Goal: Task Accomplishment & Management: Manage account settings

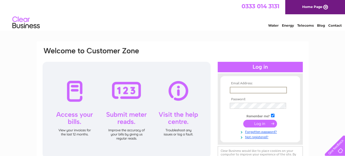
click at [235, 91] on input "text" at bounding box center [258, 90] width 57 height 7
type input "aewin@bma.org.uk"
click at [258, 123] on input "submit" at bounding box center [260, 124] width 34 height 8
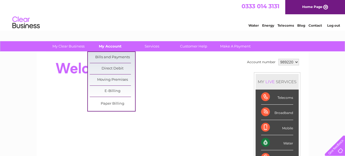
click at [107, 46] on link "My Account" at bounding box center [110, 46] width 45 height 10
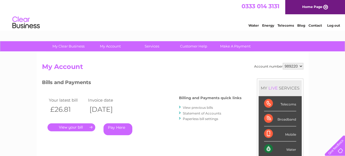
click at [81, 126] on link "." at bounding box center [71, 127] width 48 height 8
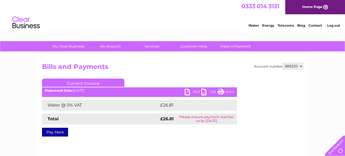
click at [194, 91] on link "PDF" at bounding box center [193, 93] width 16 height 8
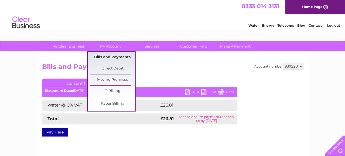
click at [110, 57] on link "Bills and Payments" at bounding box center [112, 57] width 45 height 11
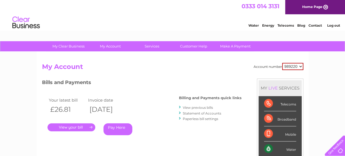
click at [205, 113] on link "Statement of Accounts" at bounding box center [202, 113] width 38 height 4
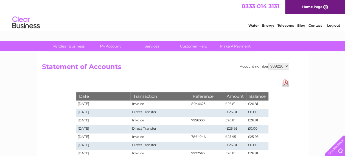
click at [313, 9] on link "Home Page" at bounding box center [315, 7] width 60 height 14
